Goal: Find specific page/section: Find specific page/section

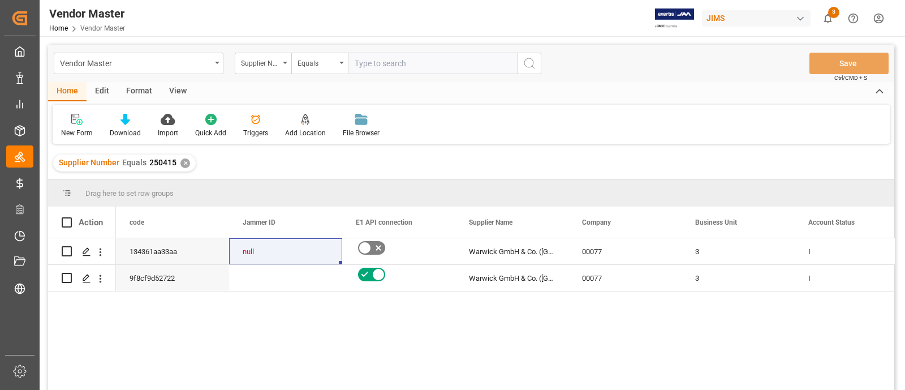
click at [367, 68] on input "text" at bounding box center [433, 63] width 170 height 21
type input "760345"
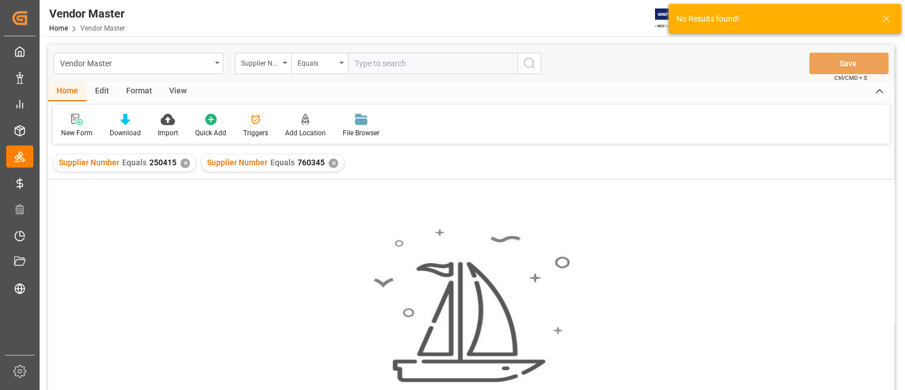
click at [183, 163] on div "✕" at bounding box center [185, 163] width 10 height 10
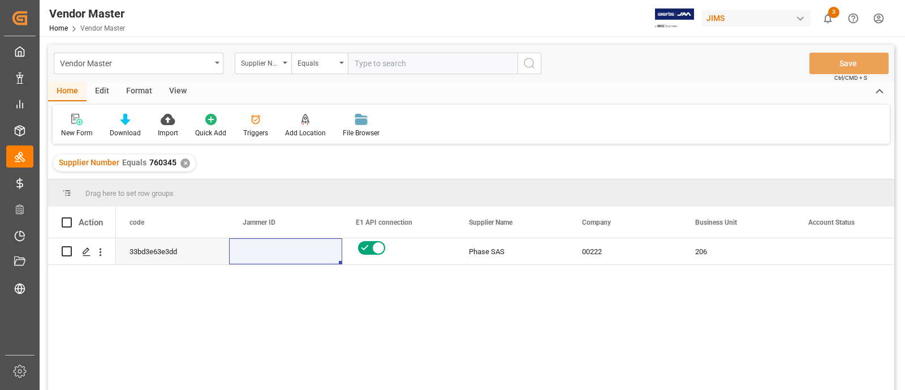
click at [402, 66] on input "text" at bounding box center [433, 63] width 170 height 21
paste input "767600"
type input "767600"
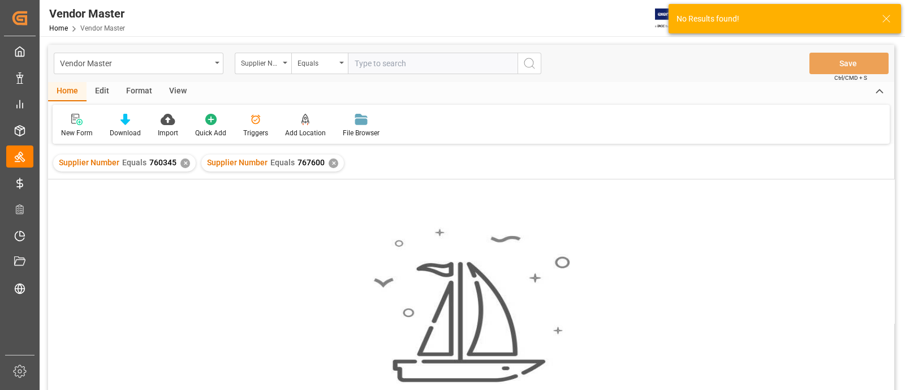
click at [183, 160] on div "✕" at bounding box center [185, 163] width 10 height 10
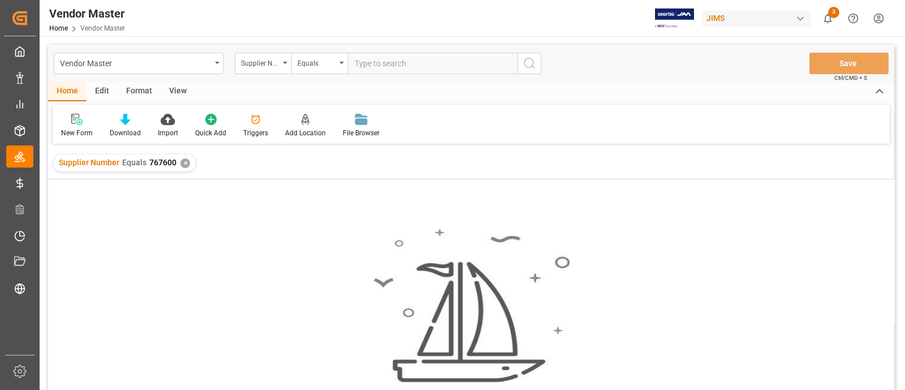
click at [382, 69] on input "text" at bounding box center [433, 63] width 170 height 21
paste input "778157"
type input "778157"
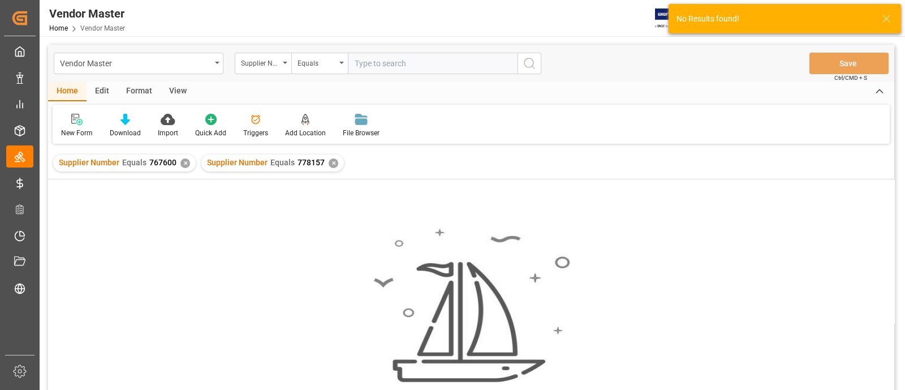
click at [182, 162] on div "✕" at bounding box center [185, 163] width 10 height 10
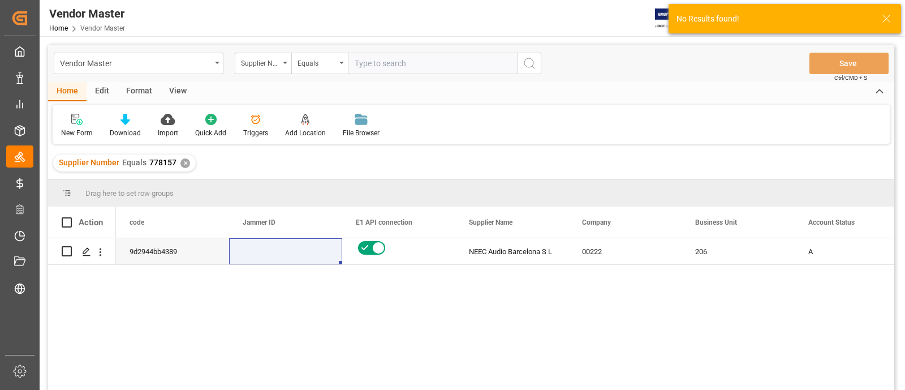
click at [630, 326] on div "9d2944bb4389 NEEC Audio [GEOGRAPHIC_DATA] S L 00222 206 A Vendor" at bounding box center [505, 317] width 778 height 159
